Goal: Task Accomplishment & Management: Complete application form

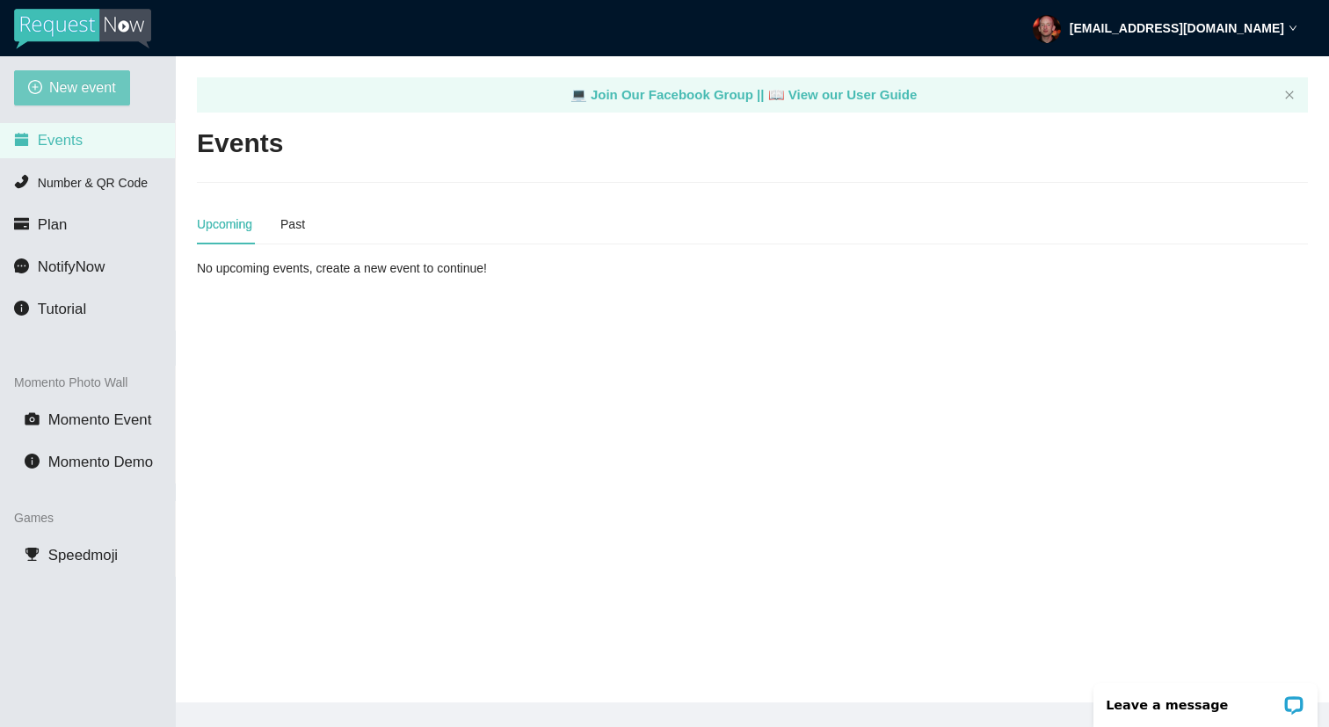
click at [101, 88] on span "New event" at bounding box center [82, 87] width 67 height 22
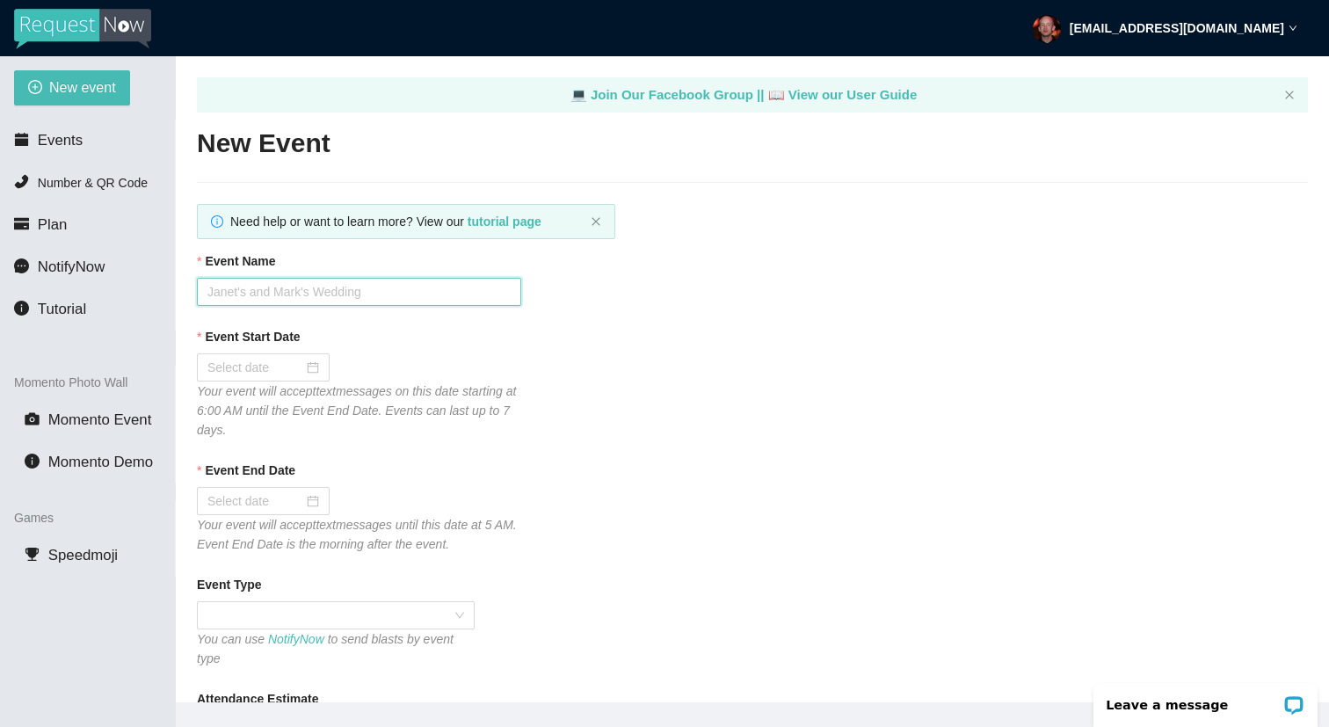
click at [371, 285] on input "Event Name" at bounding box center [359, 292] width 324 height 28
type input "[PERSON_NAME]'s Tavern"
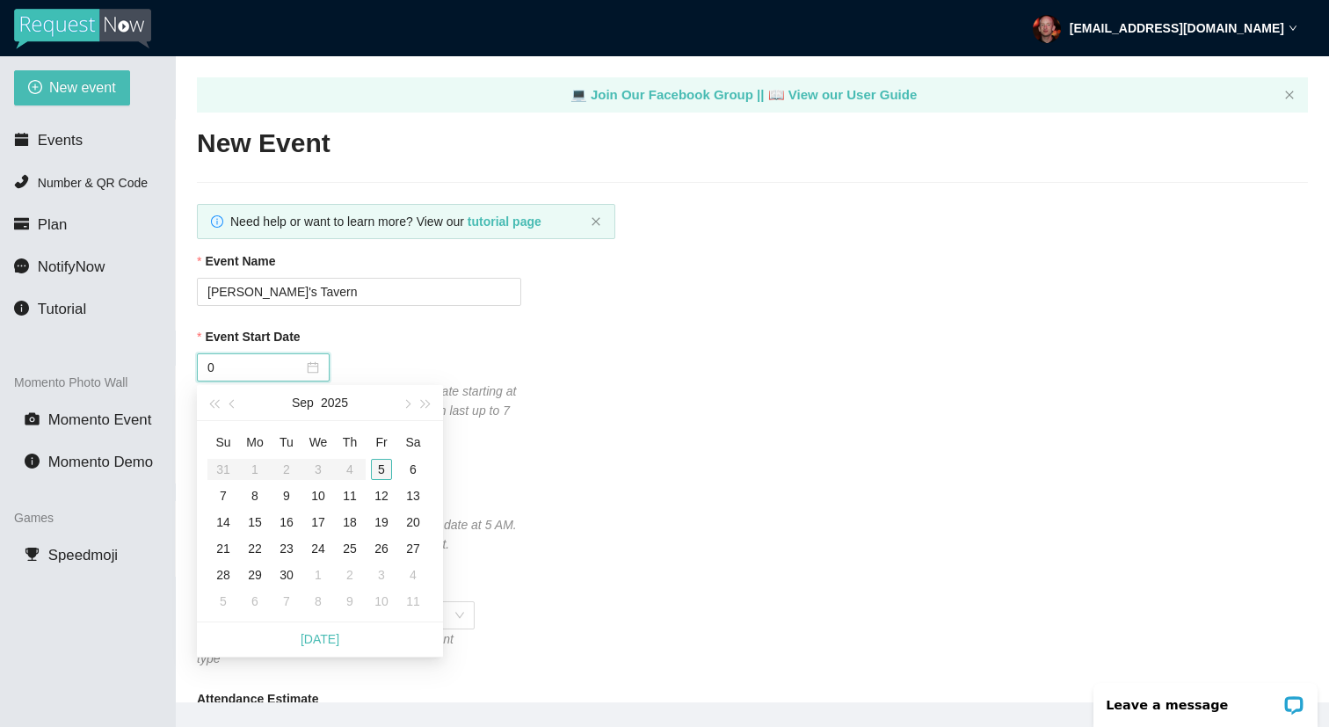
type input "[DATE]"
click at [377, 471] on div "5" at bounding box center [381, 469] width 21 height 21
type input "[DATE]"
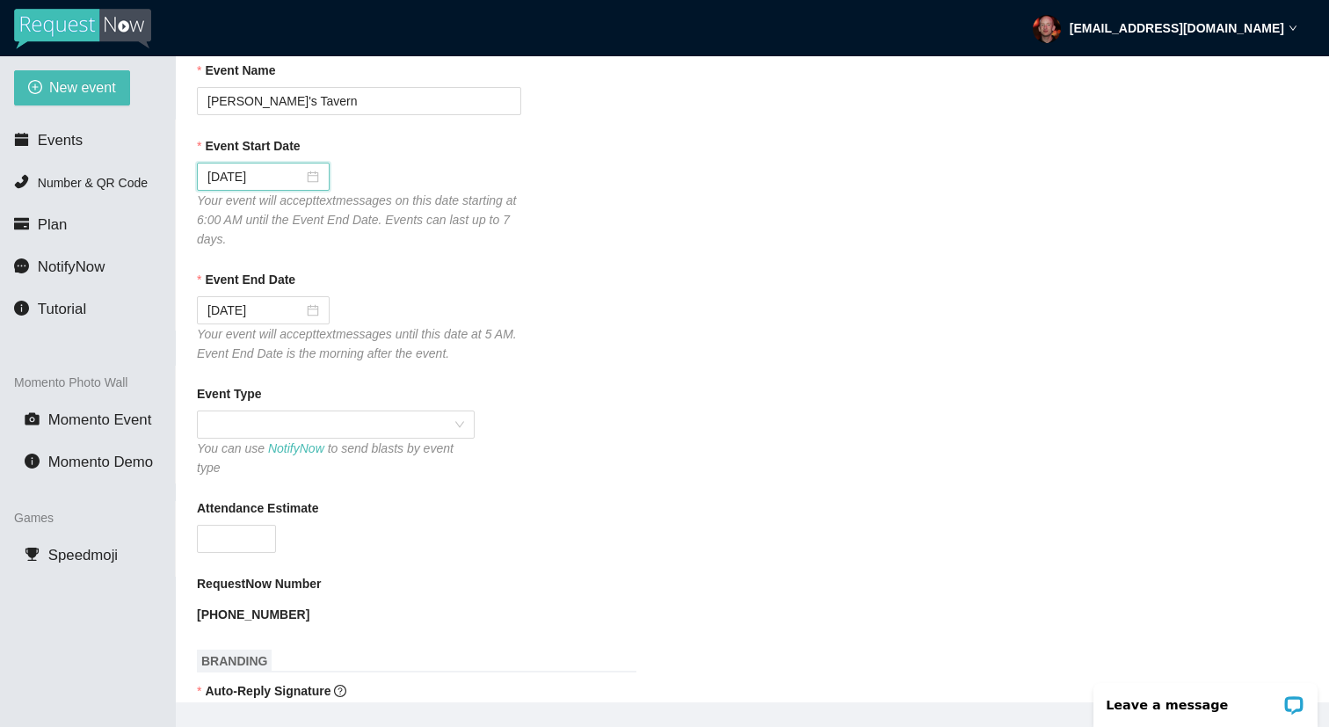
scroll to position [270, 0]
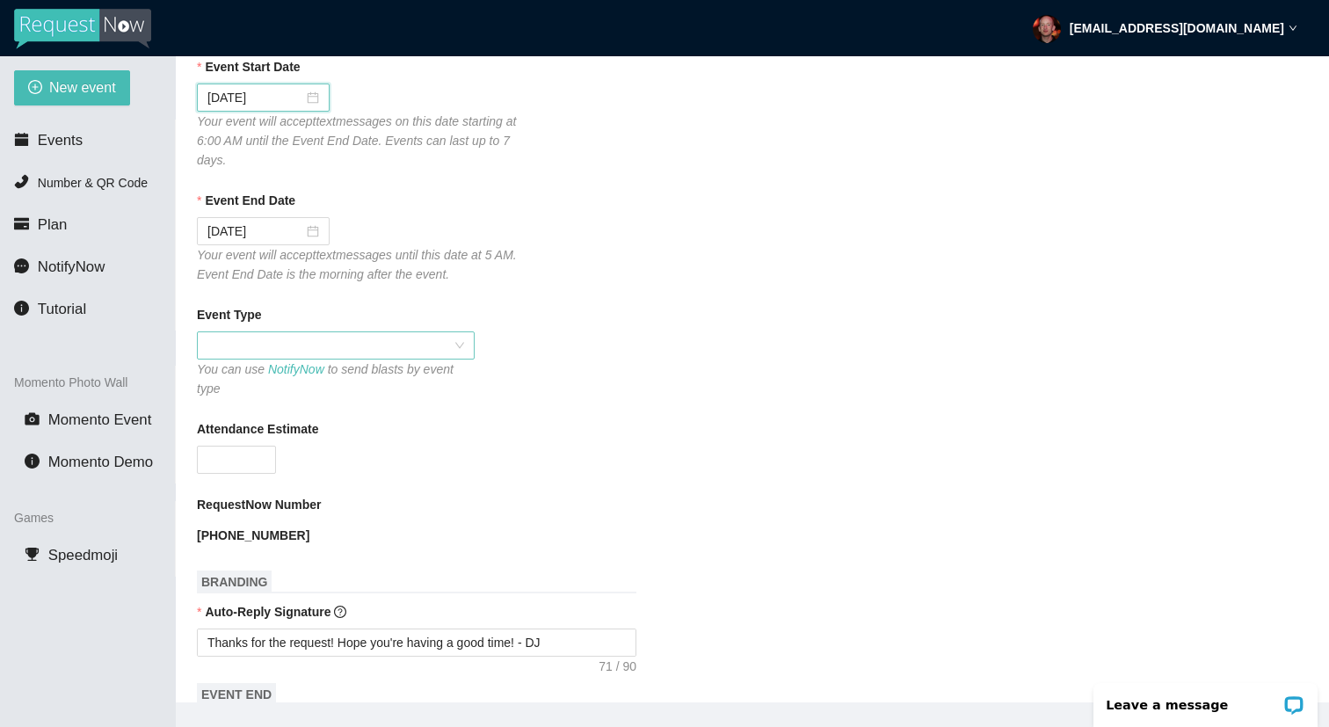
click at [321, 352] on span at bounding box center [335, 345] width 257 height 26
type input "[DATE]"
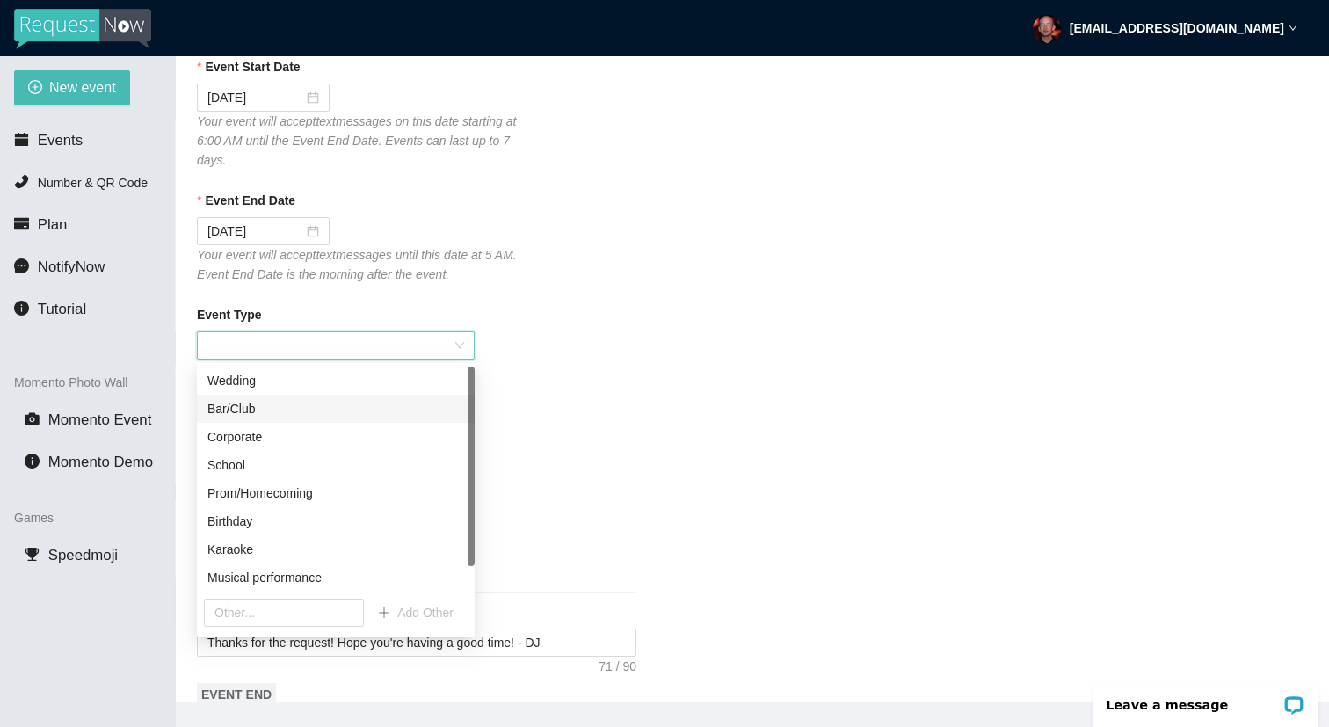
click at [318, 410] on div "Bar/Club" at bounding box center [335, 408] width 257 height 19
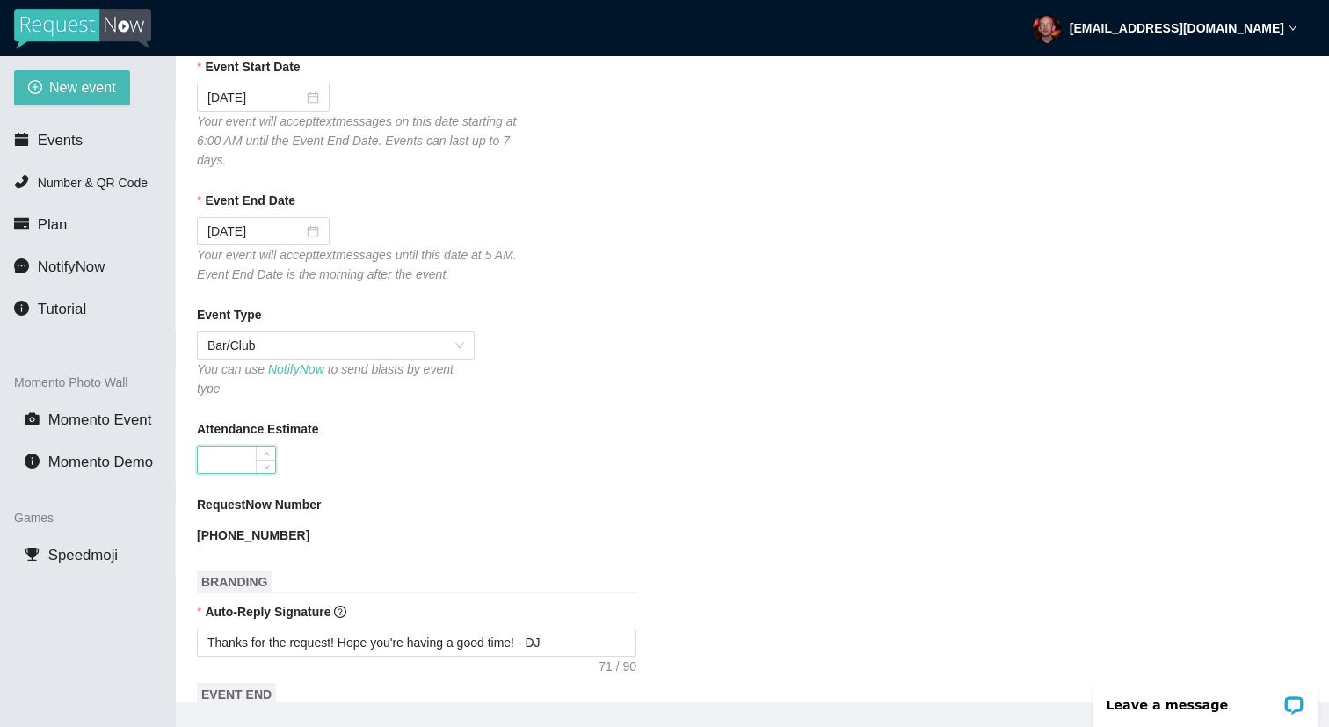
click at [249, 470] on input "Attendance Estimate" at bounding box center [236, 459] width 77 height 26
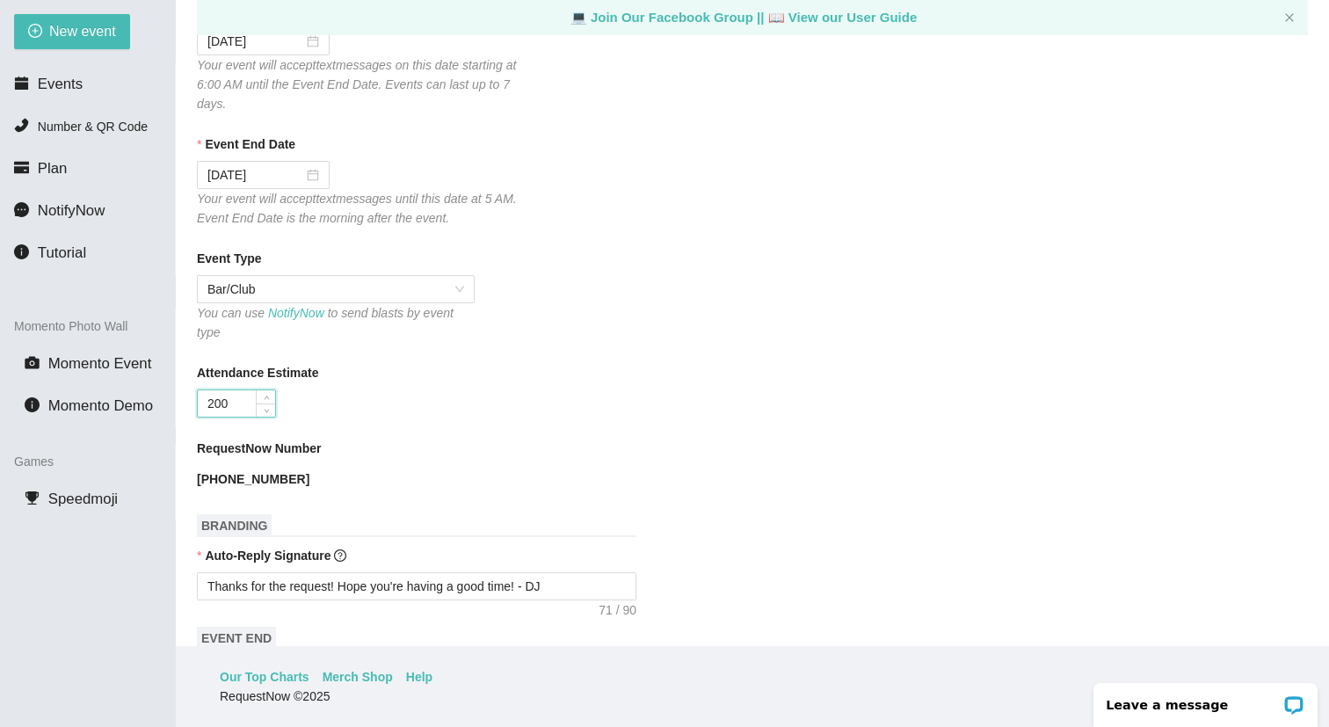
type input "200"
click at [487, 533] on h1 "BRANDING" at bounding box center [416, 525] width 439 height 23
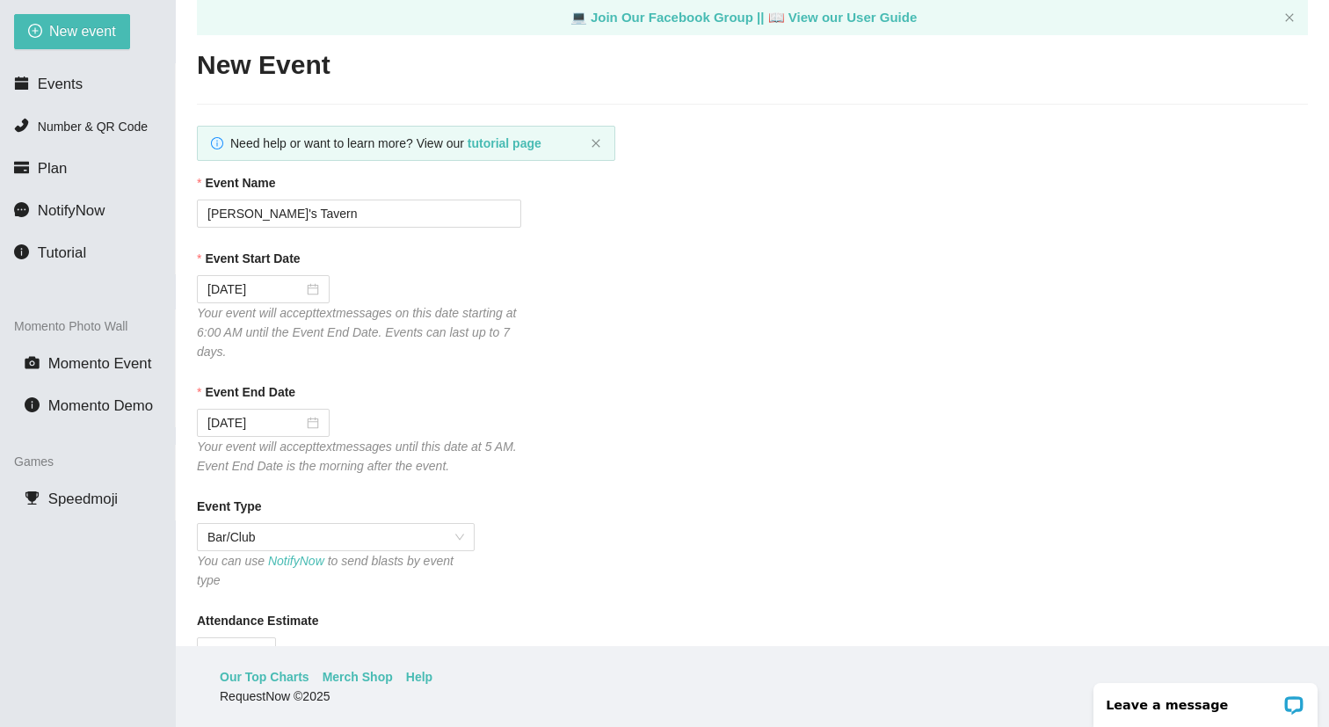
scroll to position [0, 0]
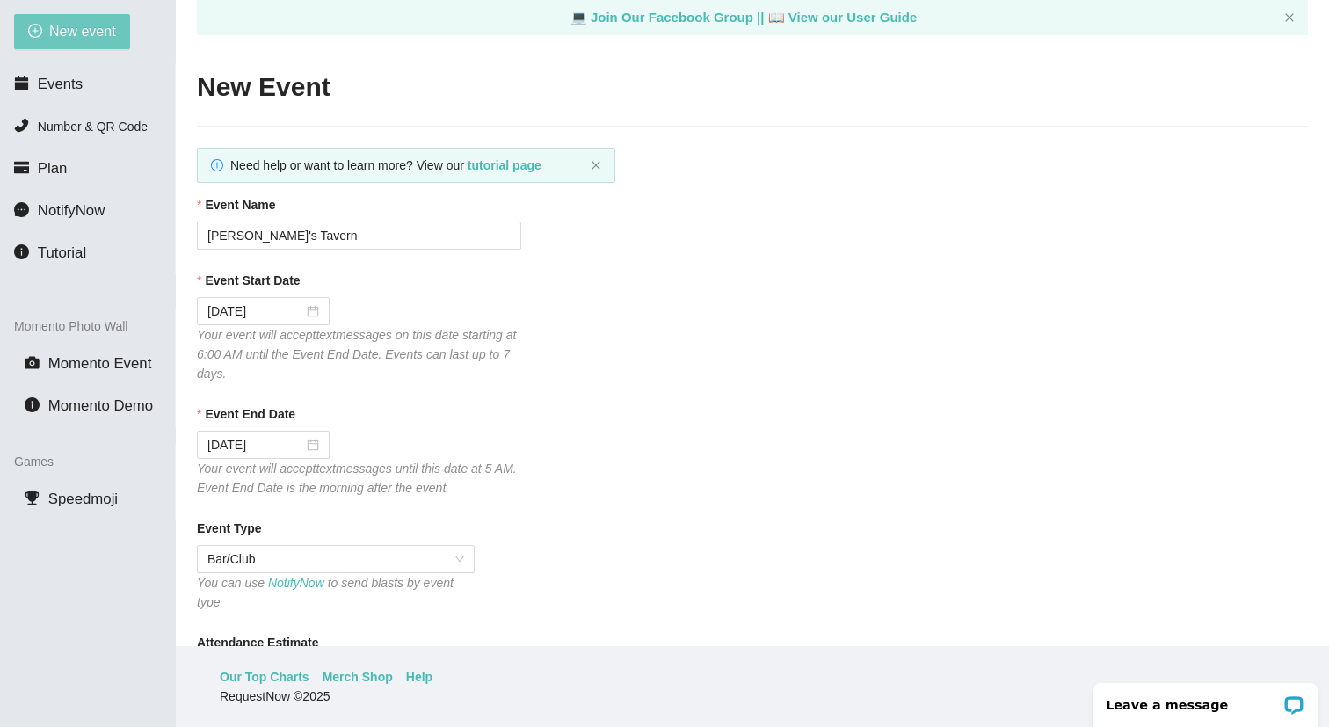
click at [57, 27] on span "New event" at bounding box center [82, 31] width 67 height 22
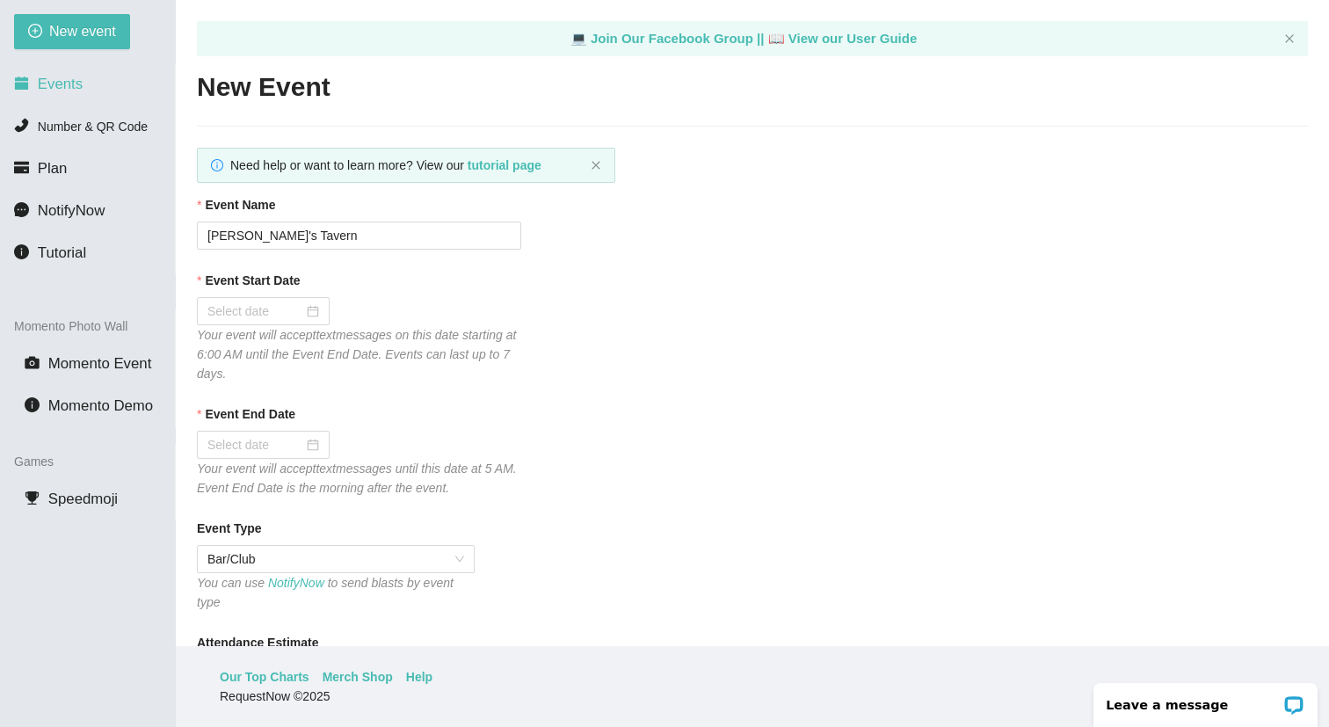
click at [117, 89] on li "Events" at bounding box center [87, 84] width 175 height 35
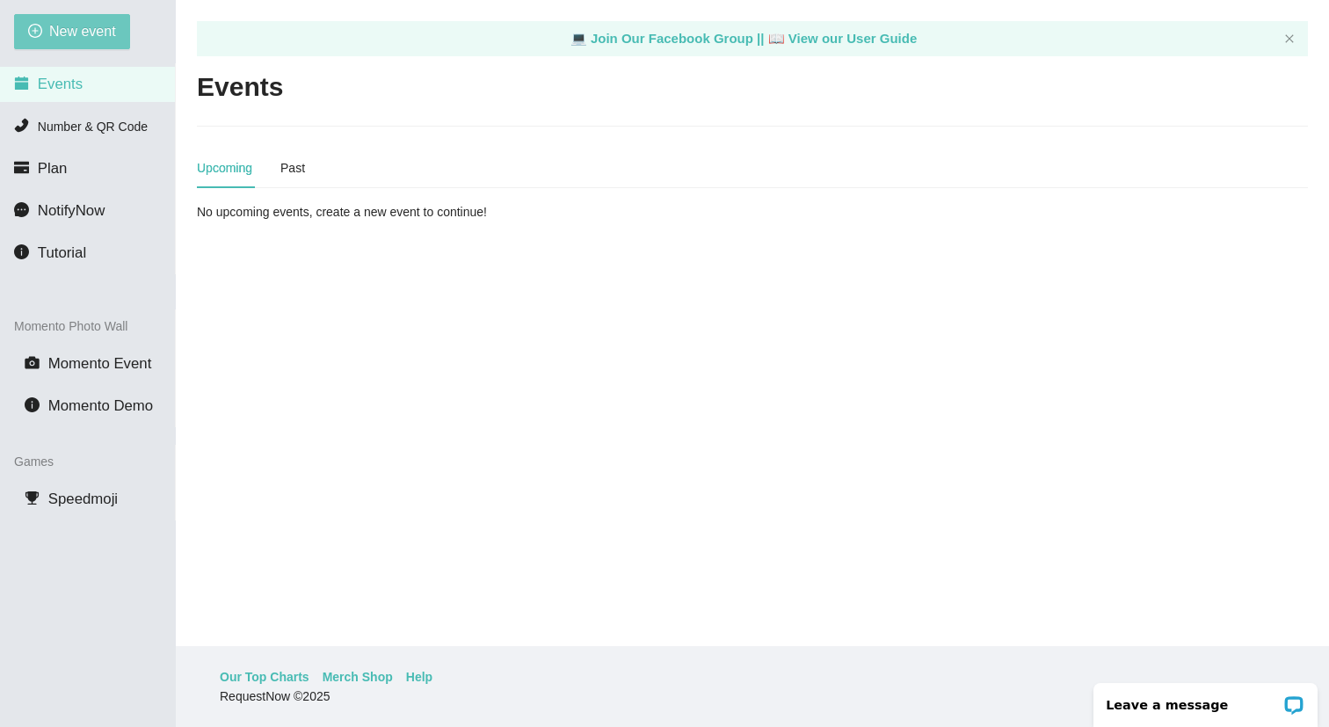
click at [101, 46] on button "New event" at bounding box center [72, 31] width 116 height 35
type textarea "[URL][DOMAIN_NAME]"
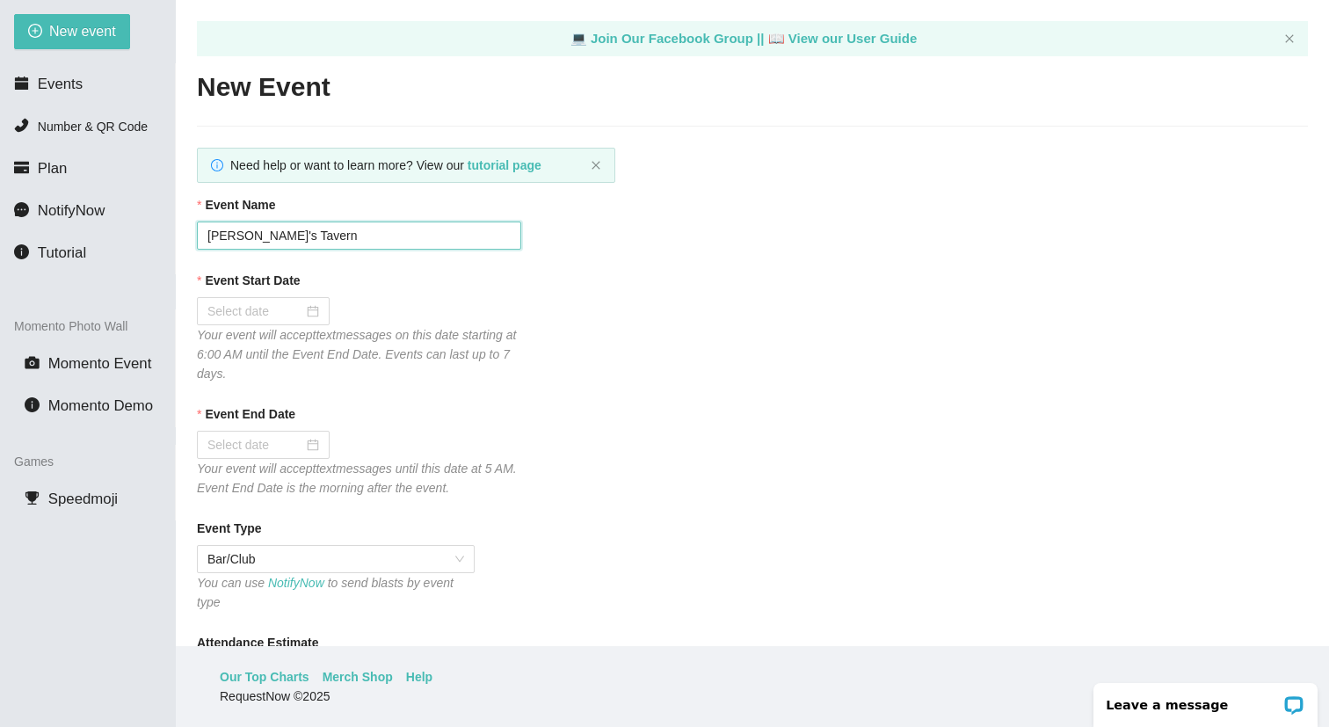
click at [339, 229] on input "[PERSON_NAME]'s Tavern" at bounding box center [359, 235] width 324 height 28
click at [314, 314] on div at bounding box center [263, 311] width 133 height 28
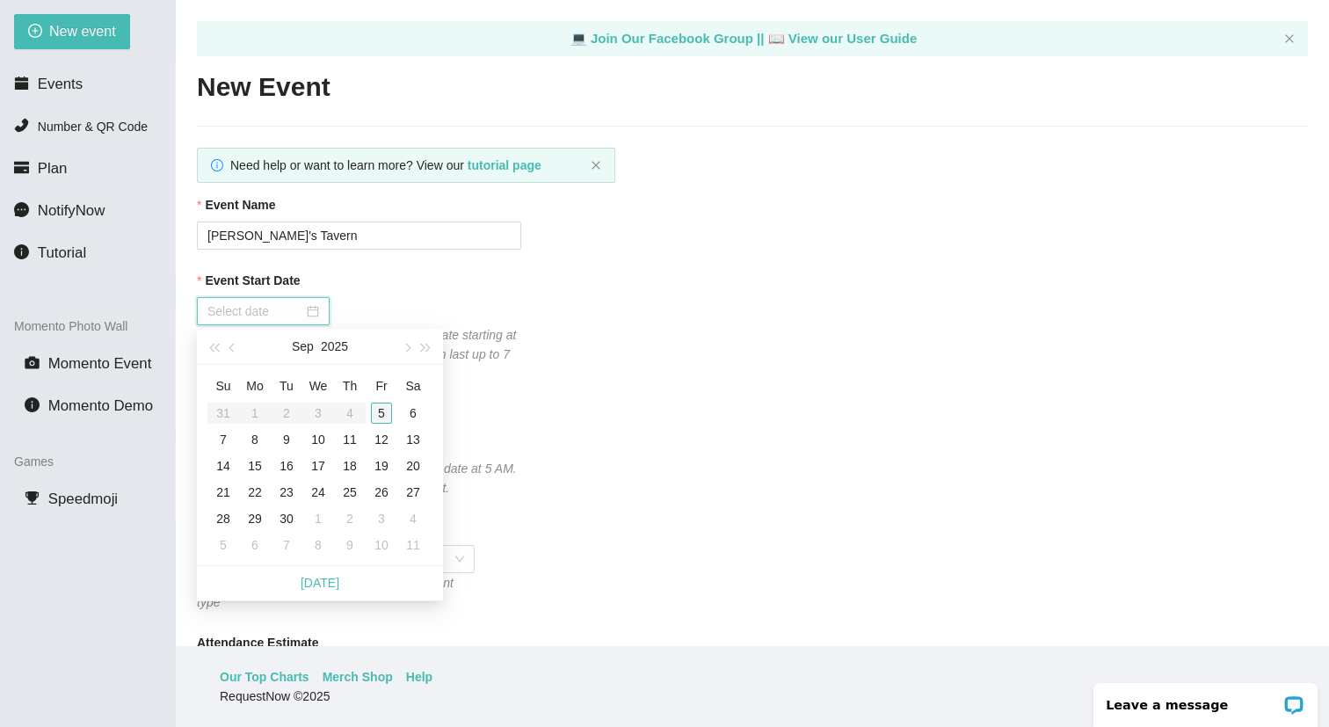
type input "[DATE]"
click at [377, 410] on div "5" at bounding box center [381, 413] width 21 height 21
type input "[DATE]"
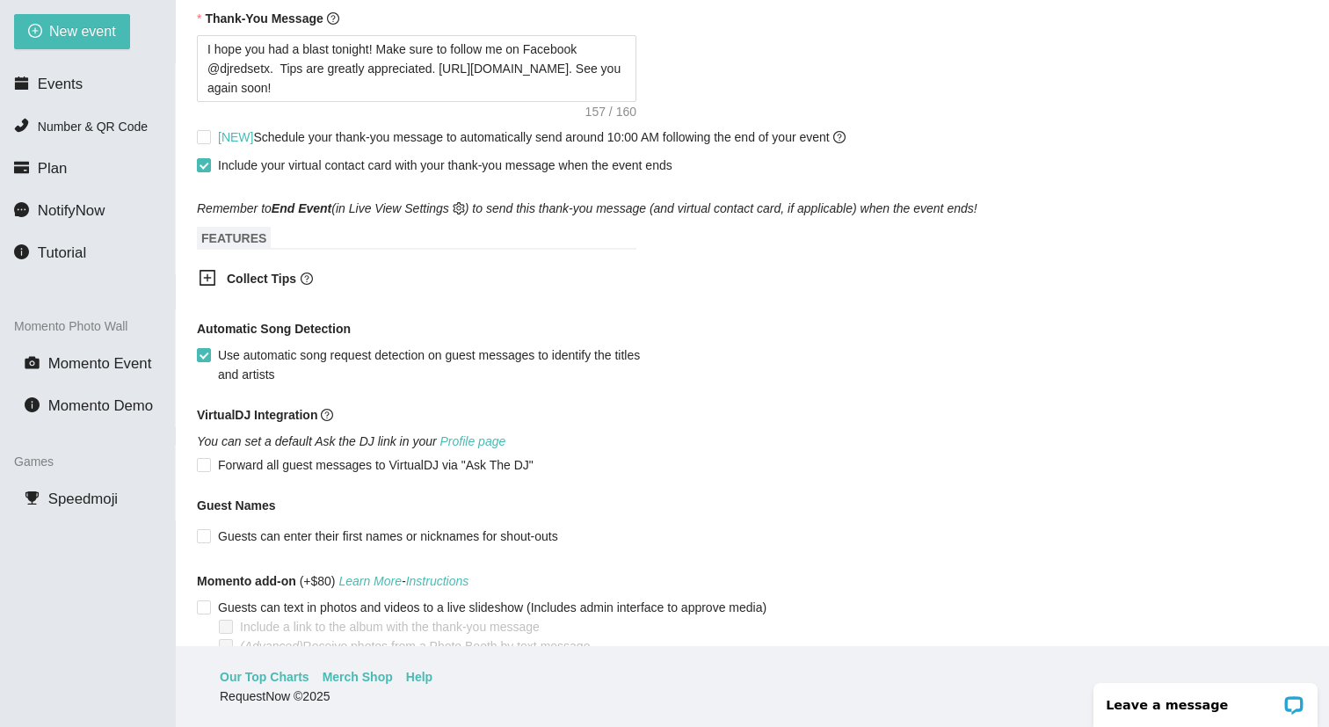
scroll to position [939, 0]
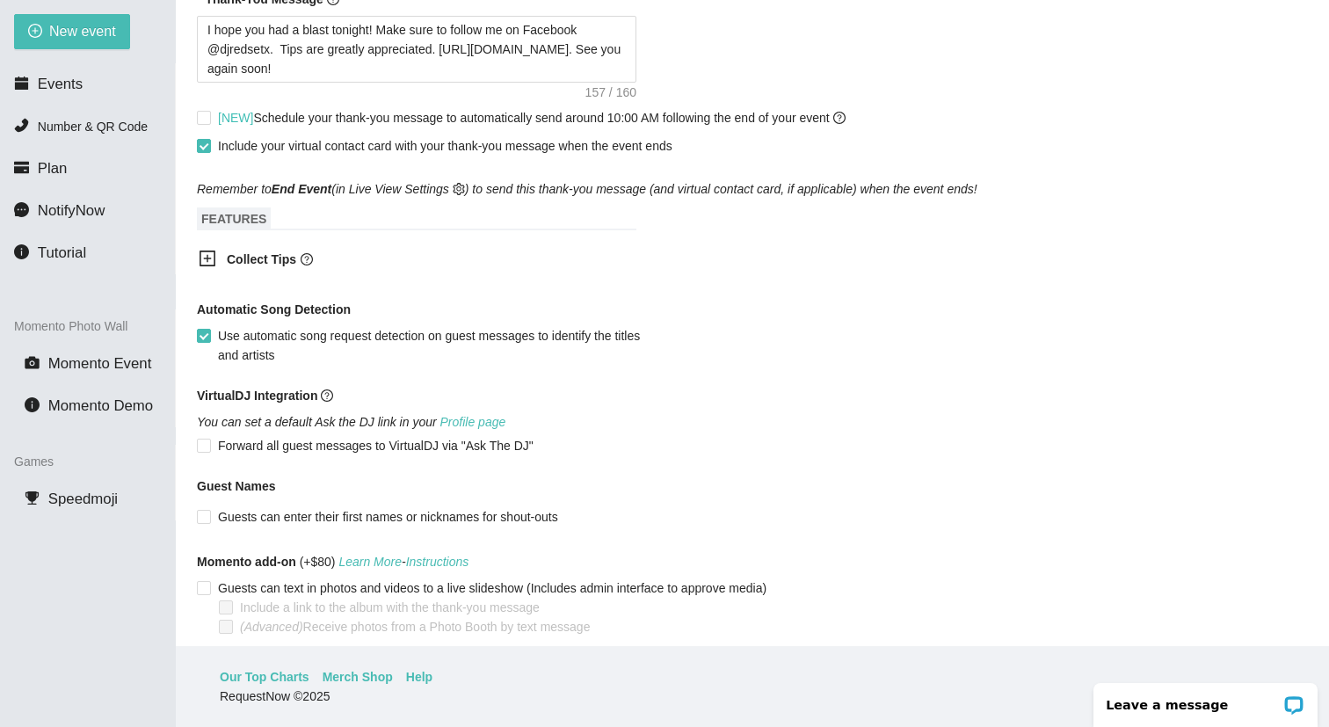
click at [287, 269] on span "Collect Tips" at bounding box center [418, 259] width 383 height 19
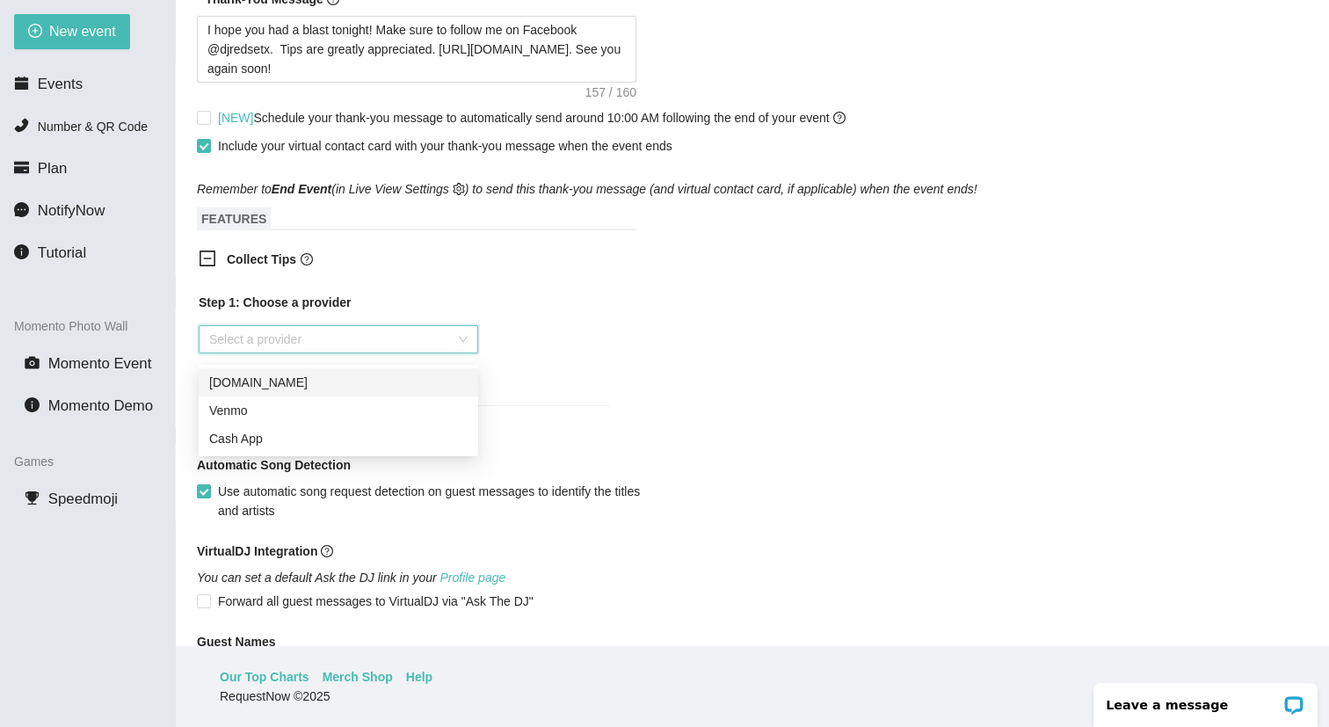
click at [302, 334] on input "search" at bounding box center [332, 339] width 246 height 26
click at [305, 431] on div "Cash App" at bounding box center [338, 438] width 258 height 19
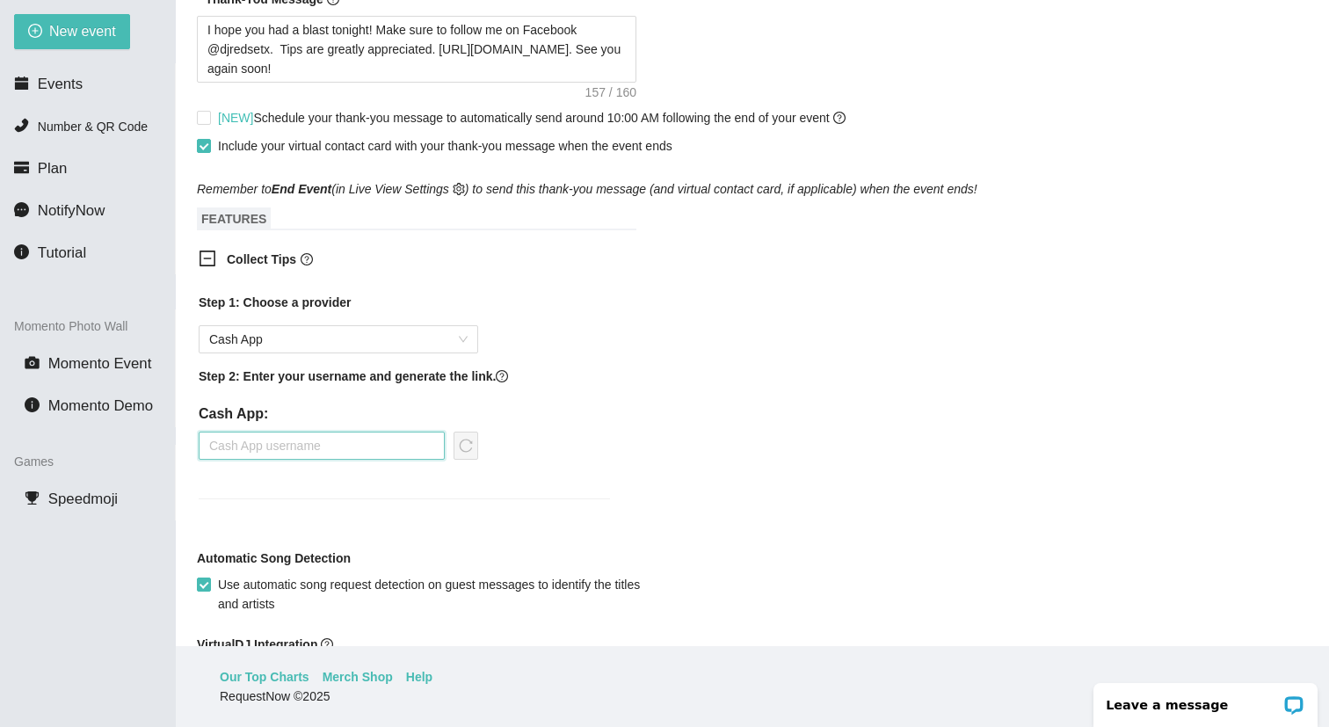
click at [309, 440] on input "text" at bounding box center [322, 446] width 246 height 28
type input "dr409"
click at [475, 453] on span "reload" at bounding box center [465, 446] width 23 height 14
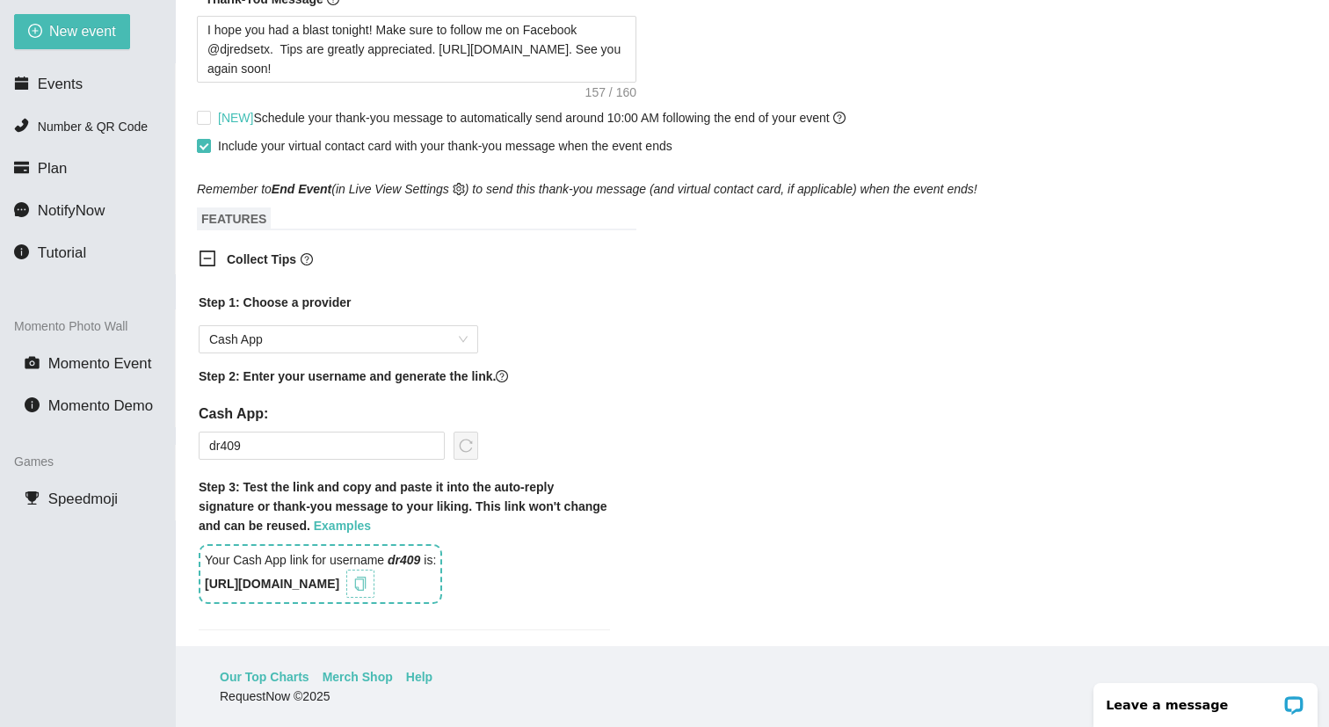
click at [367, 591] on icon "copy" at bounding box center [360, 584] width 14 height 14
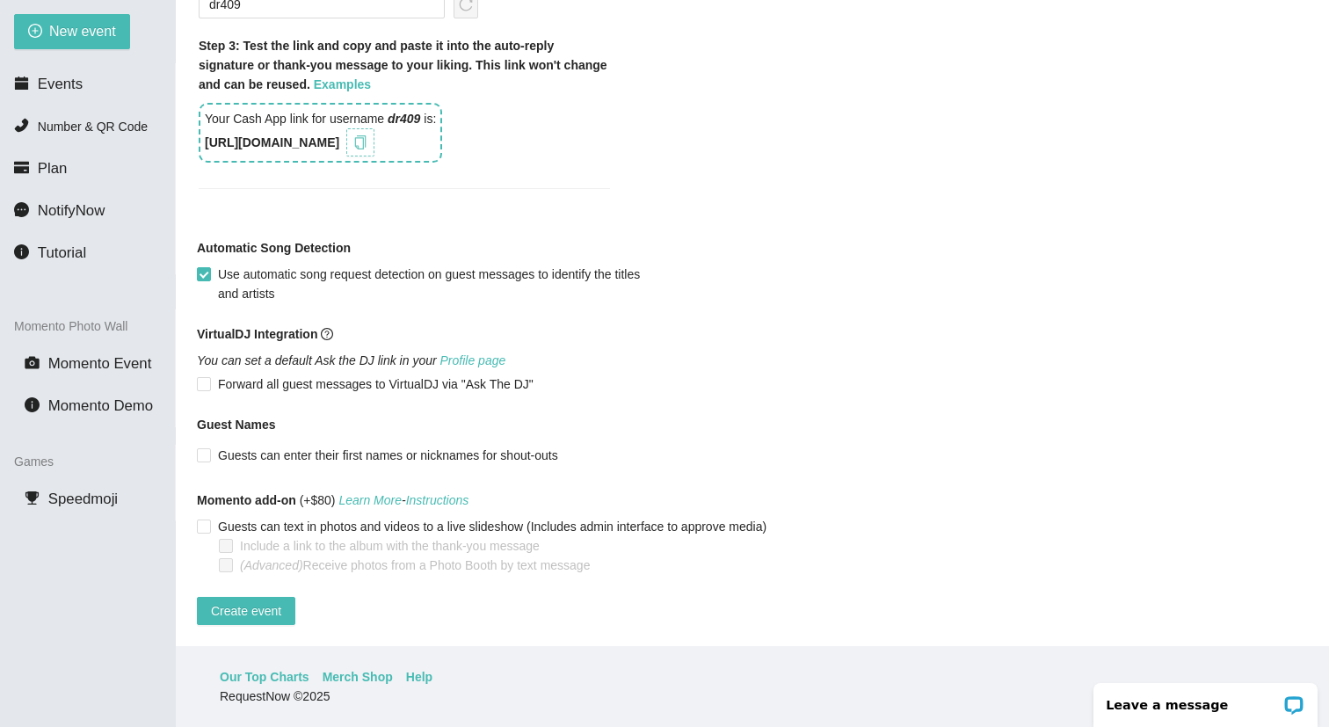
scroll to position [1402, 0]
click at [280, 605] on span "Create event" at bounding box center [246, 610] width 70 height 19
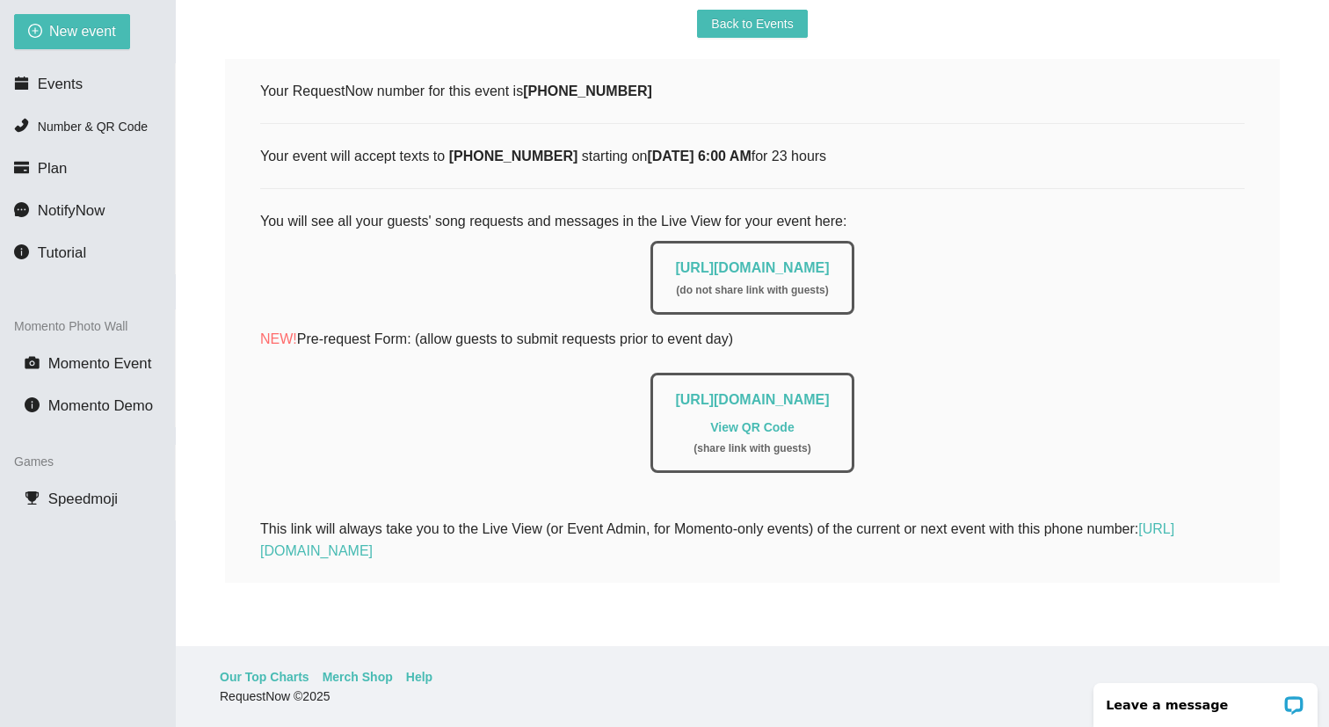
scroll to position [259, 0]
click at [108, 81] on li "Events" at bounding box center [87, 84] width 175 height 35
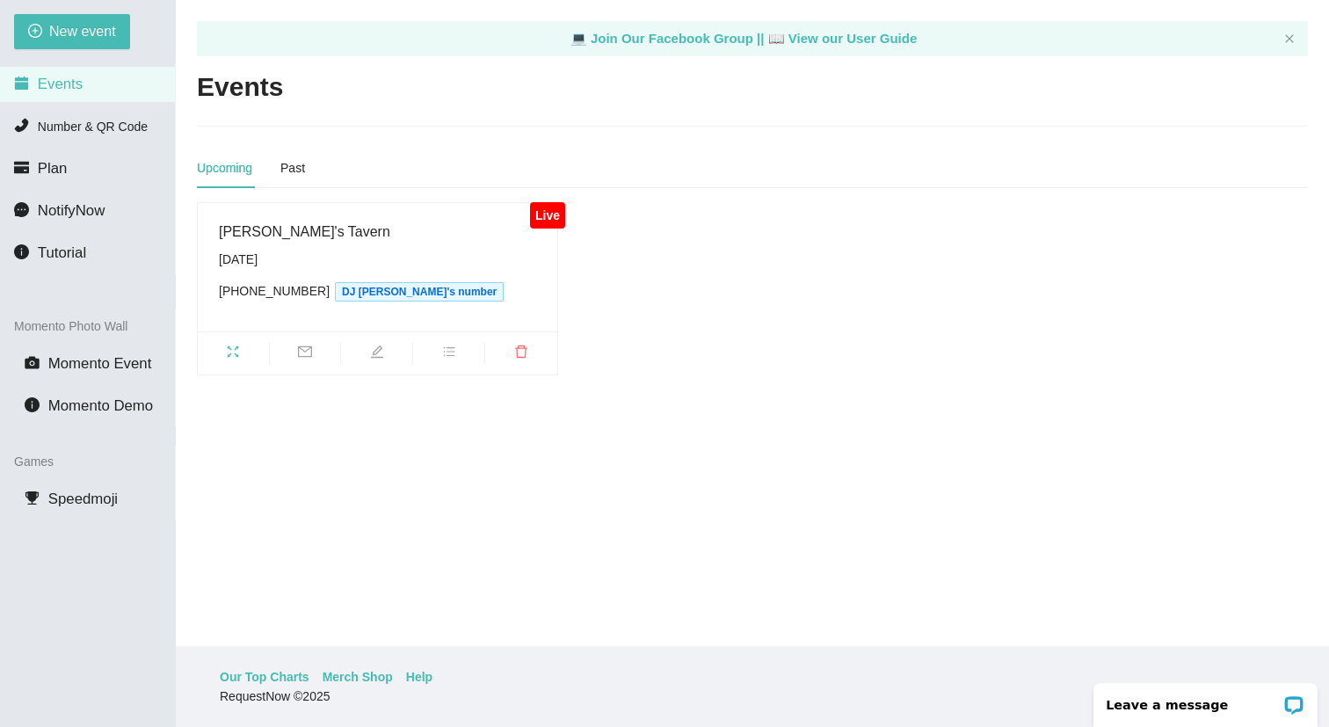
click at [654, 230] on div "Live [PERSON_NAME]'s Tavern [DATE] [PHONE_NUMBER] DJ [PERSON_NAME]'s number" at bounding box center [752, 288] width 1125 height 173
